Goal: Information Seeking & Learning: Learn about a topic

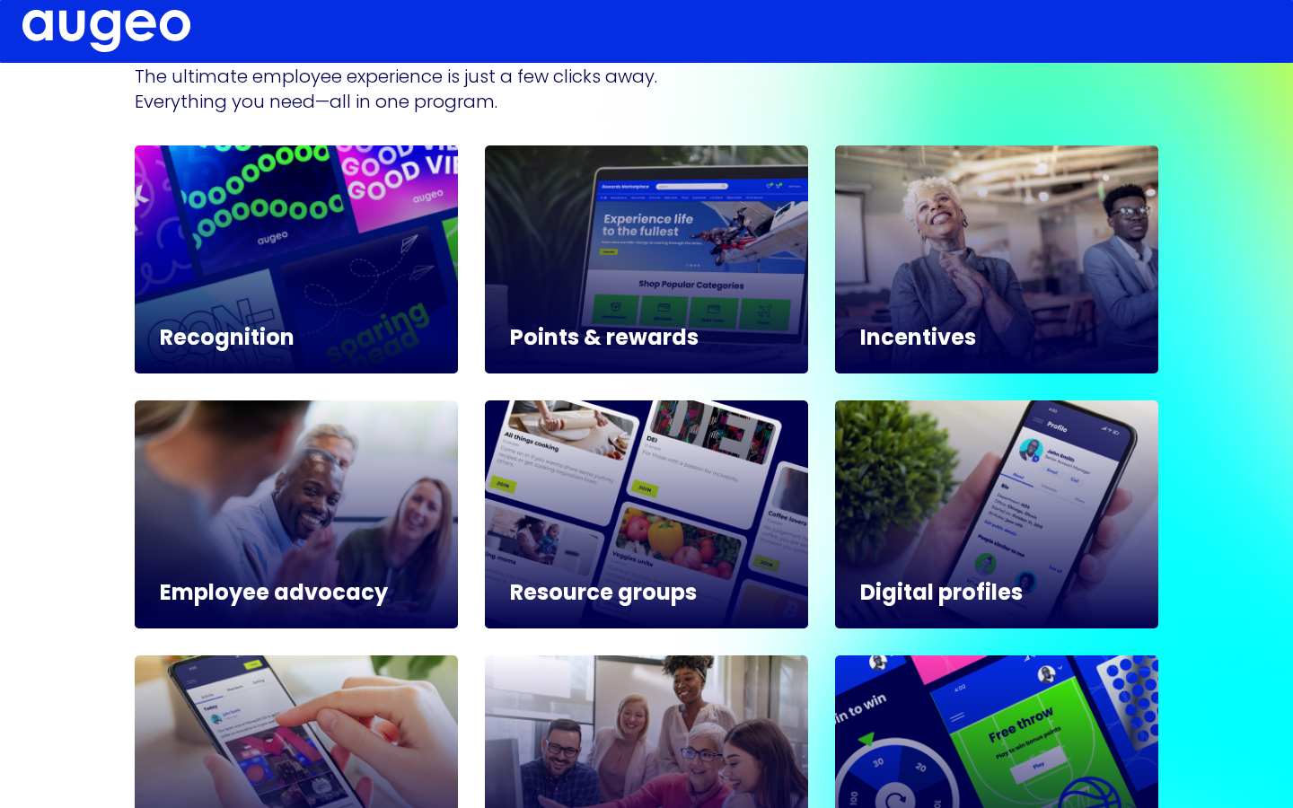
click at [298, 300] on div at bounding box center [296, 259] width 323 height 228
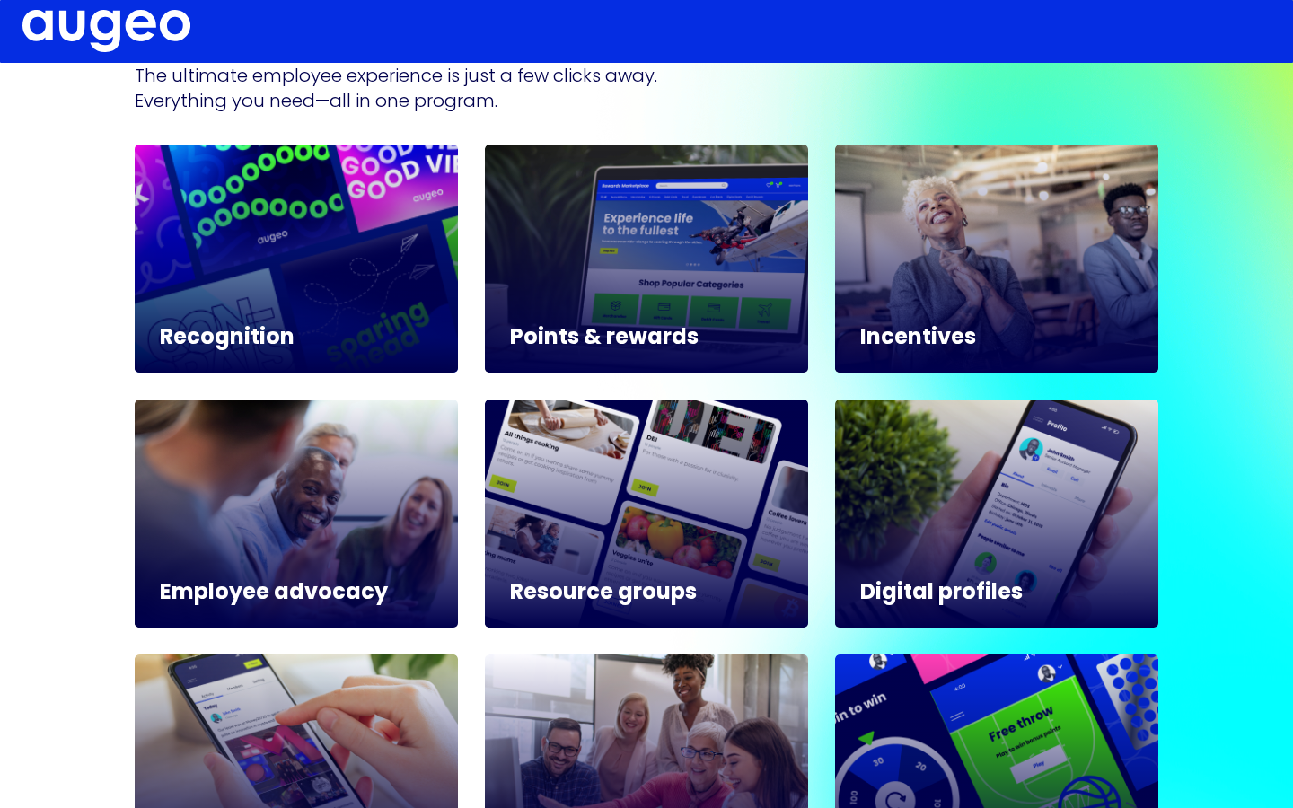
click at [248, 340] on h5 "Recognition" at bounding box center [296, 339] width 273 height 22
click at [325, 225] on div at bounding box center [296, 259] width 323 height 228
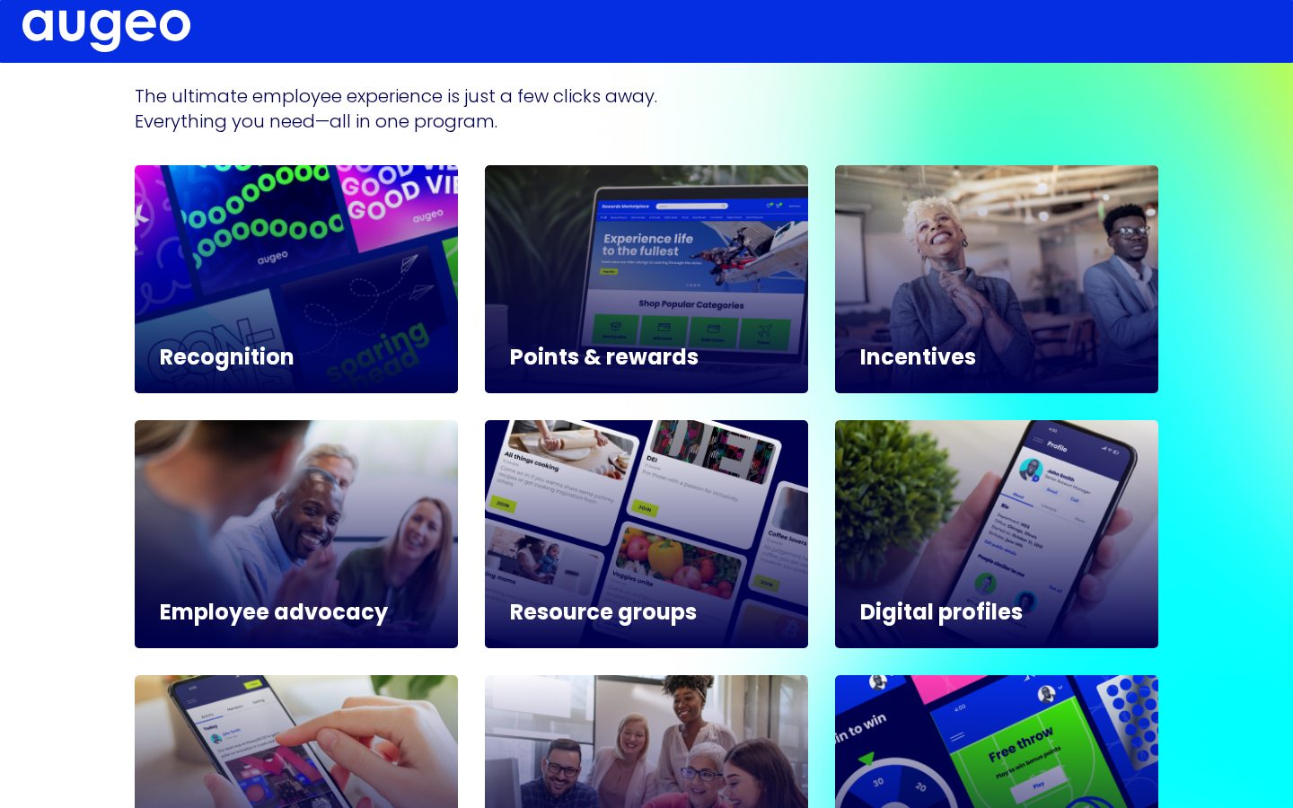
click at [262, 303] on div at bounding box center [296, 279] width 323 height 228
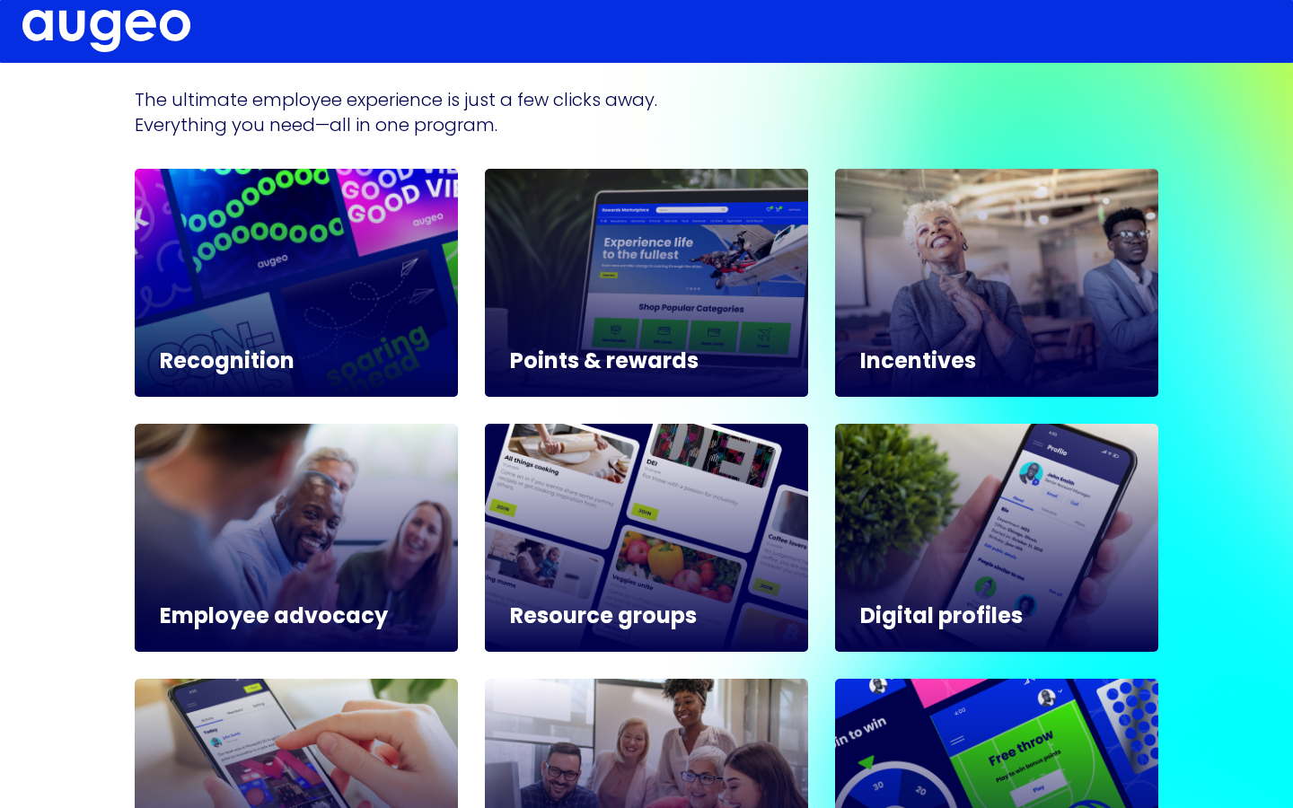
scroll to position [902, 0]
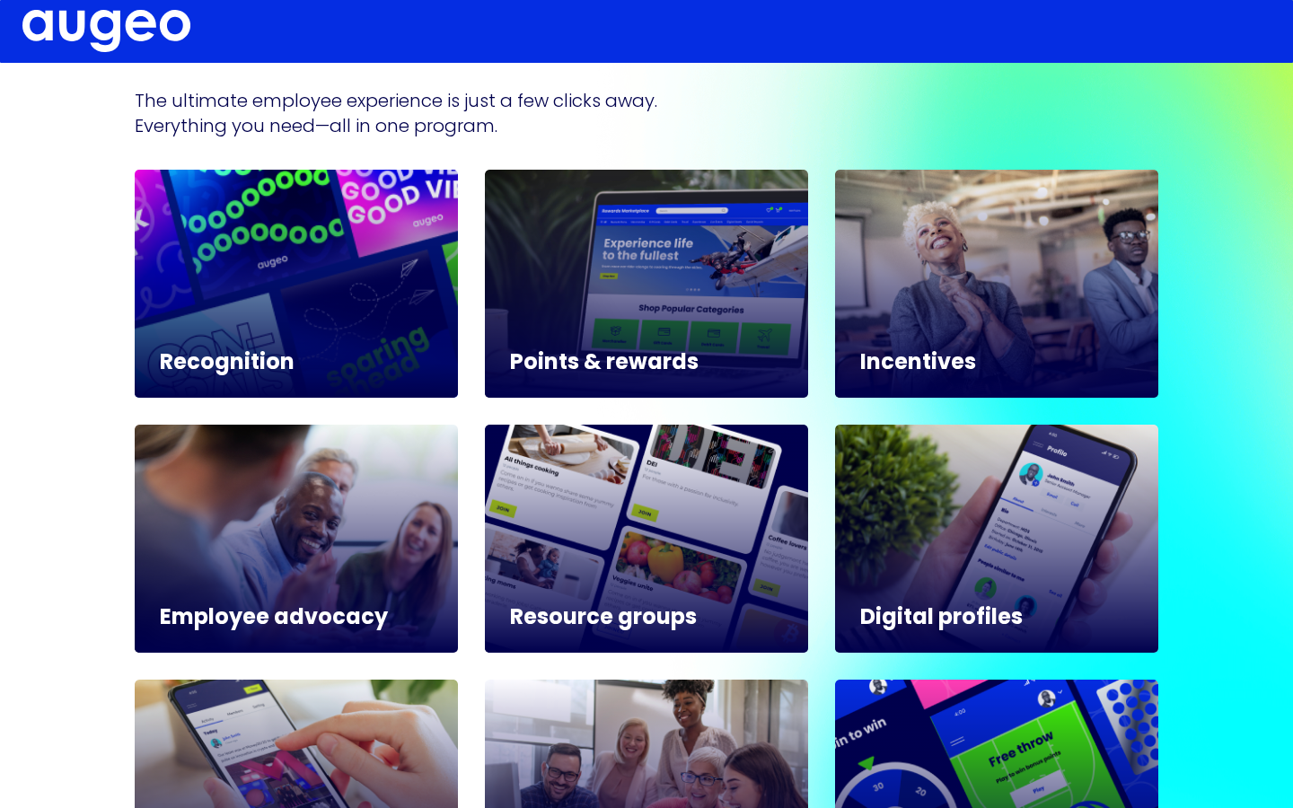
click at [272, 293] on div at bounding box center [296, 284] width 323 height 228
